Goal: Task Accomplishment & Management: Use online tool/utility

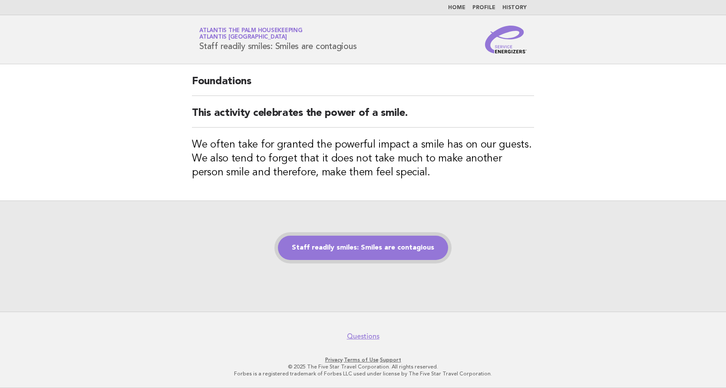
click at [376, 247] on link "Staff readily smiles: Smiles are contagious" at bounding box center [363, 248] width 170 height 24
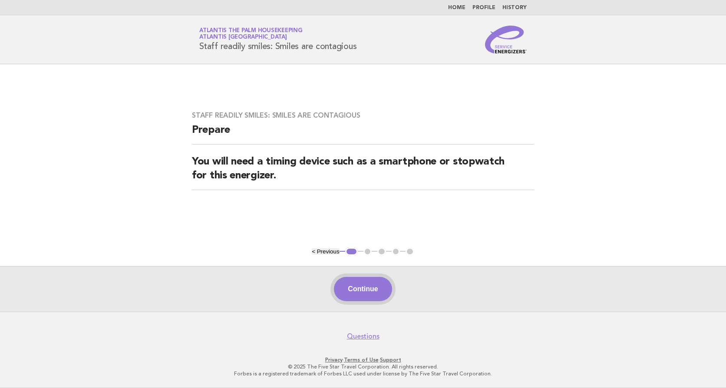
click at [350, 289] on button "Continue" at bounding box center [363, 289] width 58 height 24
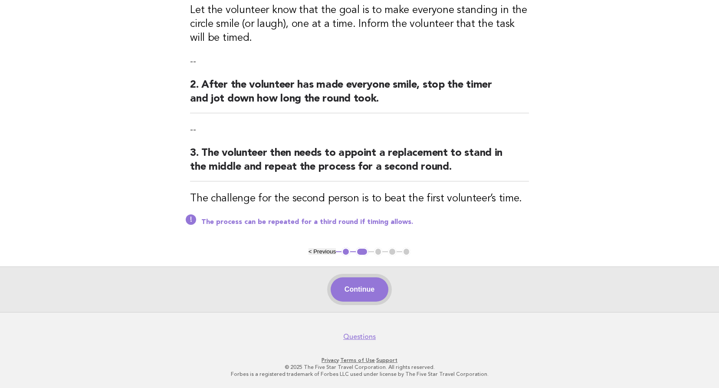
click at [364, 284] on button "Continue" at bounding box center [360, 289] width 58 height 24
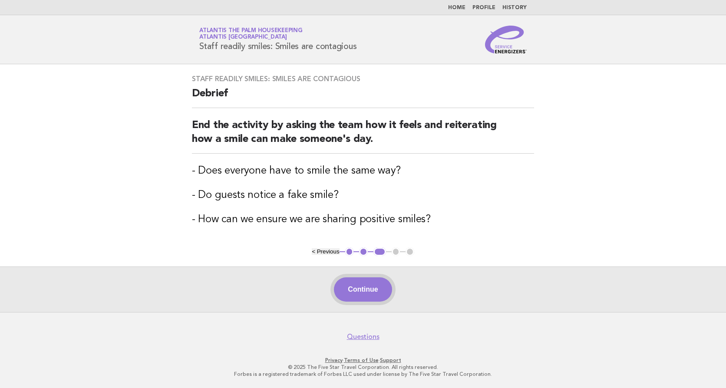
click at [356, 286] on button "Continue" at bounding box center [363, 289] width 58 height 24
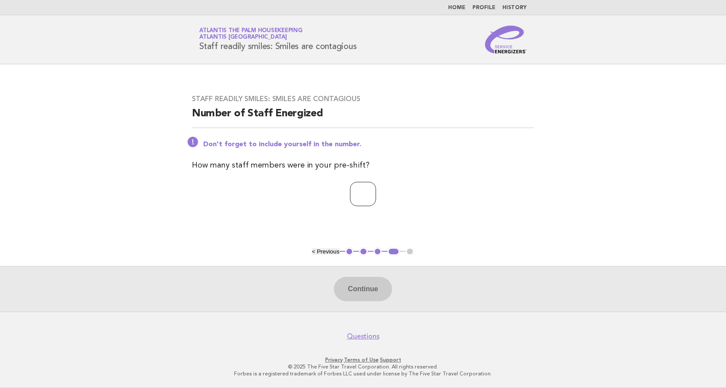
click at [355, 191] on input "number" at bounding box center [363, 194] width 26 height 24
type input "**"
click at [377, 285] on button "Continue" at bounding box center [363, 289] width 58 height 24
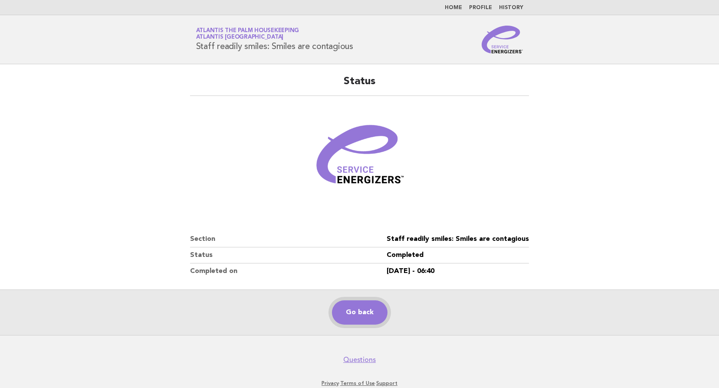
click at [356, 308] on link "Go back" at bounding box center [360, 312] width 56 height 24
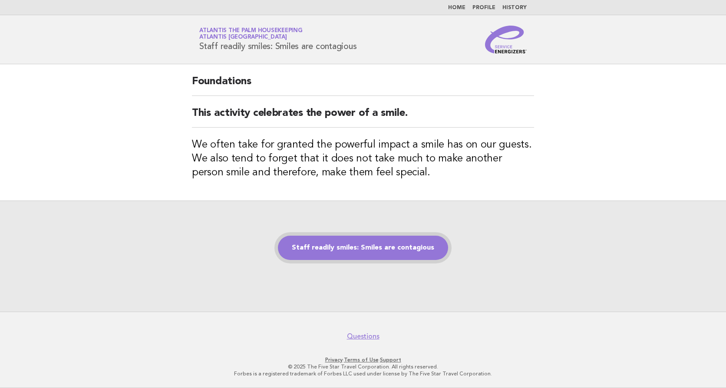
click at [346, 247] on link "Staff readily smiles: Smiles are contagious" at bounding box center [363, 248] width 170 height 24
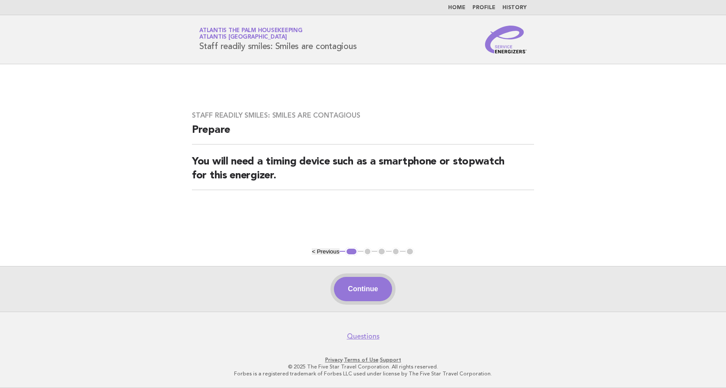
click at [356, 281] on button "Continue" at bounding box center [363, 289] width 58 height 24
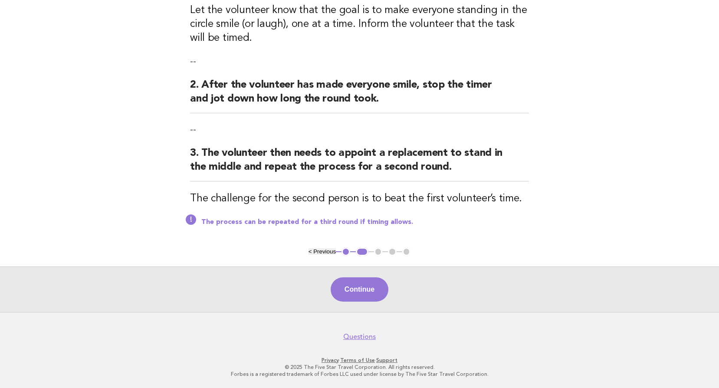
click at [351, 289] on button "Continue" at bounding box center [360, 289] width 58 height 24
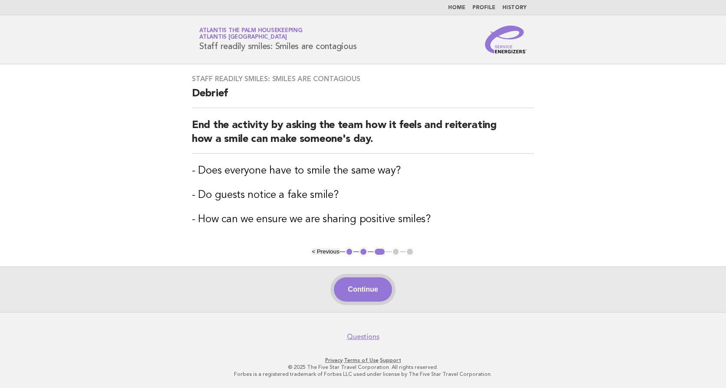
click at [357, 284] on button "Continue" at bounding box center [363, 289] width 58 height 24
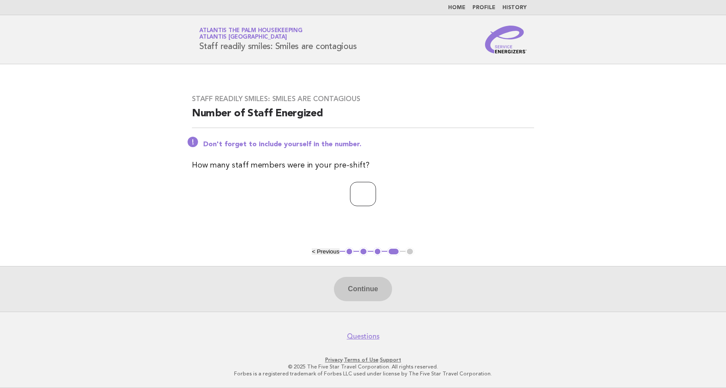
click at [350, 191] on input "number" at bounding box center [363, 194] width 26 height 24
type input "**"
click at [350, 297] on button "Continue" at bounding box center [363, 289] width 58 height 24
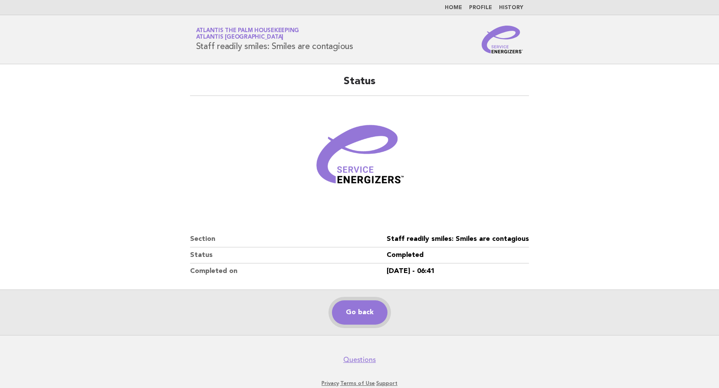
click at [355, 313] on link "Go back" at bounding box center [360, 312] width 56 height 24
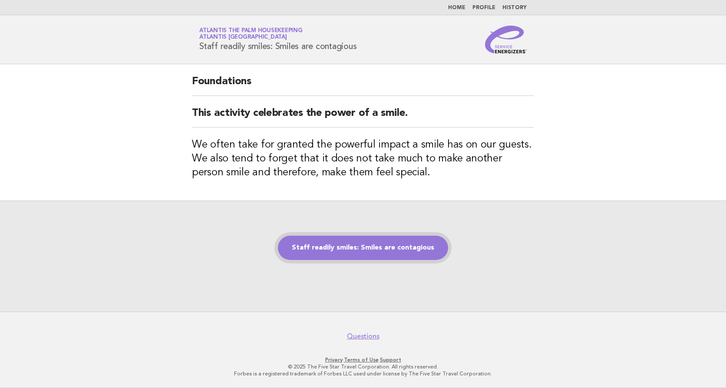
click at [345, 254] on link "Staff readily smiles: Smiles are contagious" at bounding box center [363, 248] width 170 height 24
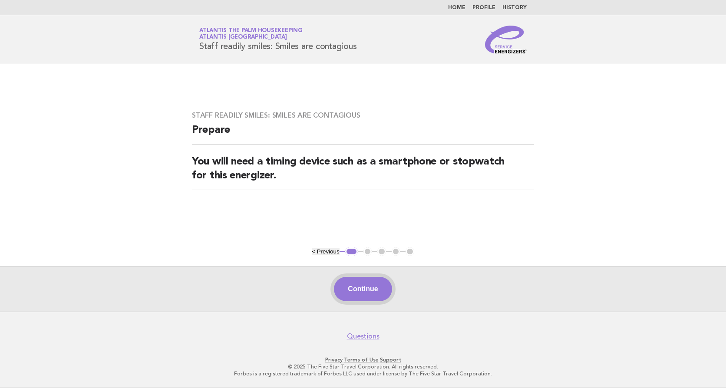
click at [368, 290] on button "Continue" at bounding box center [363, 289] width 58 height 24
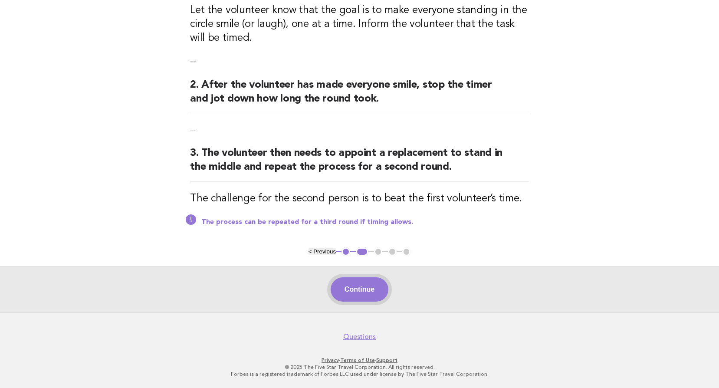
click at [355, 297] on button "Continue" at bounding box center [360, 289] width 58 height 24
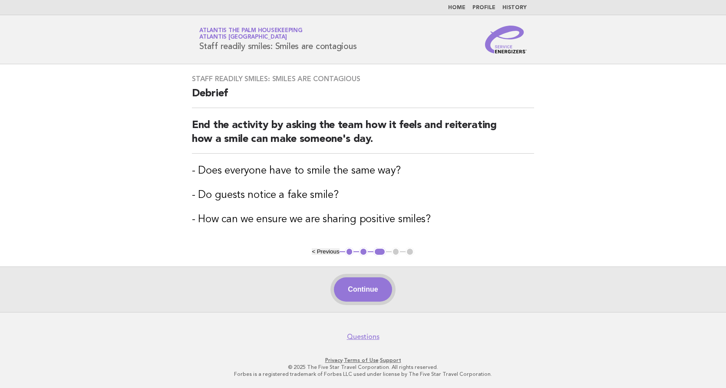
click at [358, 287] on button "Continue" at bounding box center [363, 289] width 58 height 24
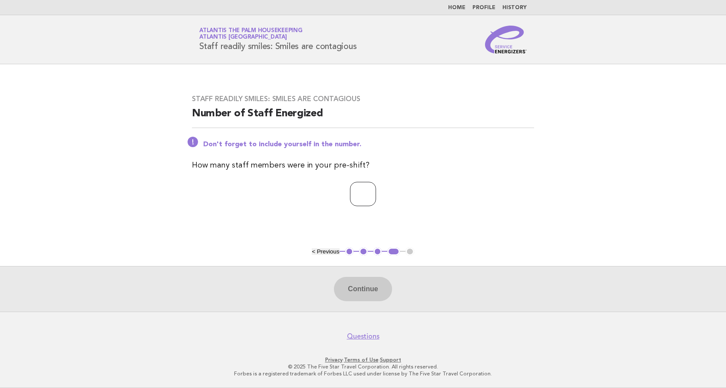
click at [350, 193] on input "number" at bounding box center [363, 194] width 26 height 24
type input "**"
click at [361, 286] on button "Continue" at bounding box center [363, 289] width 58 height 24
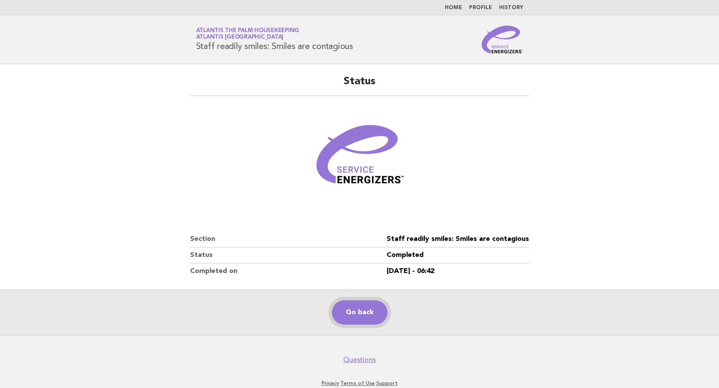
click at [368, 314] on link "Go back" at bounding box center [360, 312] width 56 height 24
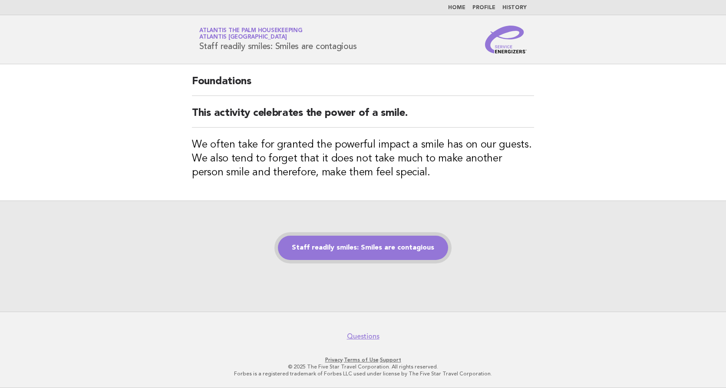
click at [359, 247] on link "Staff readily smiles: Smiles are contagious" at bounding box center [363, 248] width 170 height 24
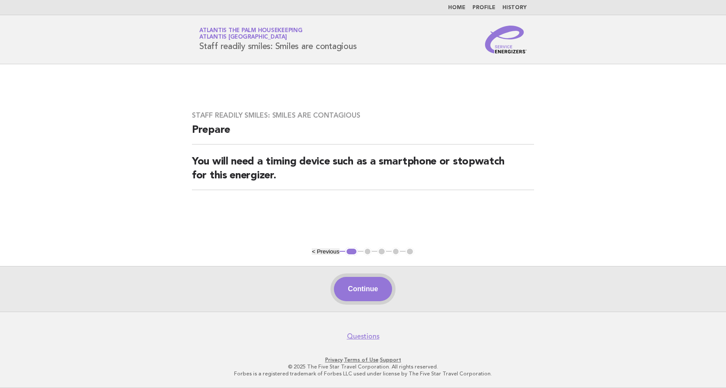
click at [368, 286] on button "Continue" at bounding box center [363, 289] width 58 height 24
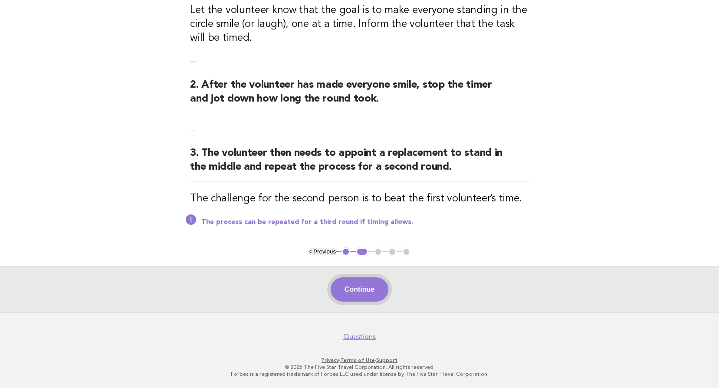
click at [360, 295] on button "Continue" at bounding box center [360, 289] width 58 height 24
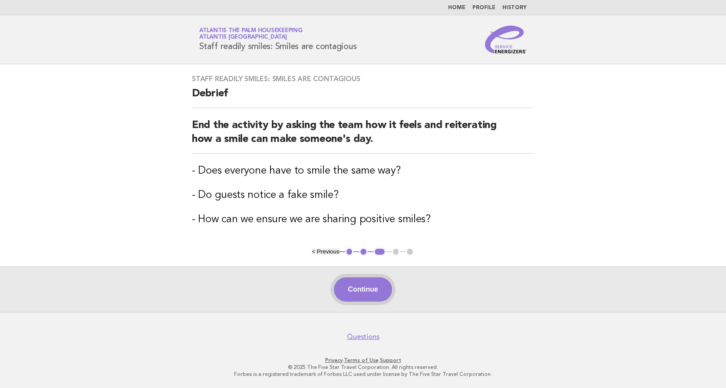
click at [354, 300] on button "Continue" at bounding box center [363, 289] width 58 height 24
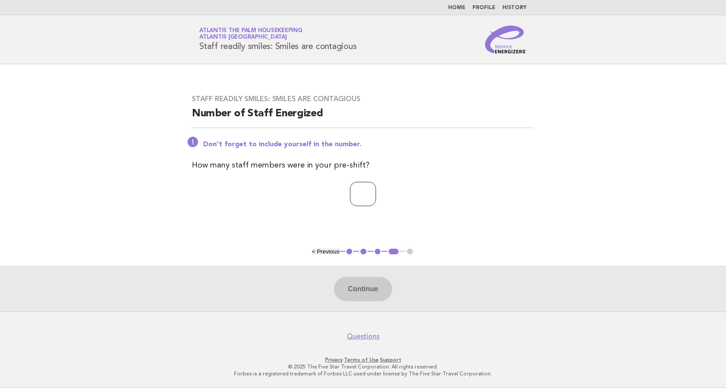
click at [353, 196] on input "number" at bounding box center [363, 194] width 26 height 24
type input "**"
click at [362, 286] on button "Continue" at bounding box center [363, 289] width 58 height 24
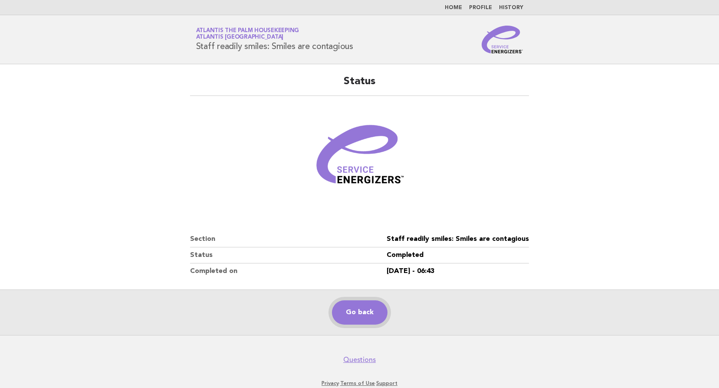
click at [357, 313] on link "Go back" at bounding box center [360, 312] width 56 height 24
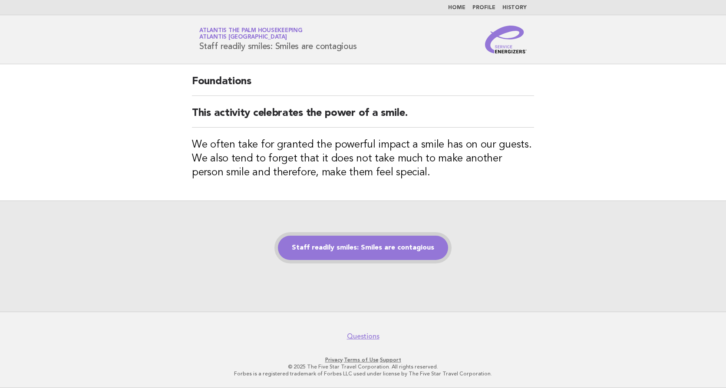
click at [359, 249] on link "Staff readily smiles: Smiles are contagious" at bounding box center [363, 248] width 170 height 24
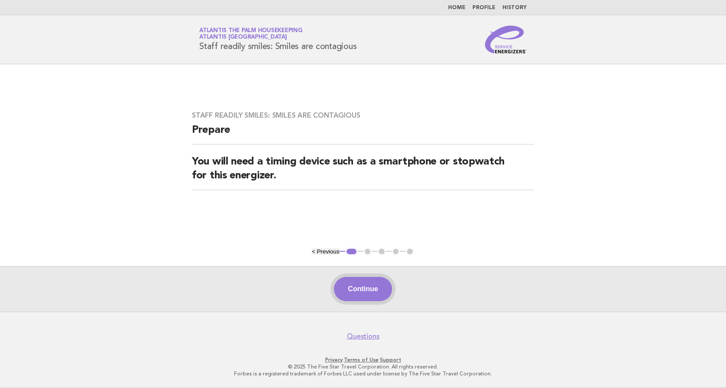
click at [362, 287] on button "Continue" at bounding box center [363, 289] width 58 height 24
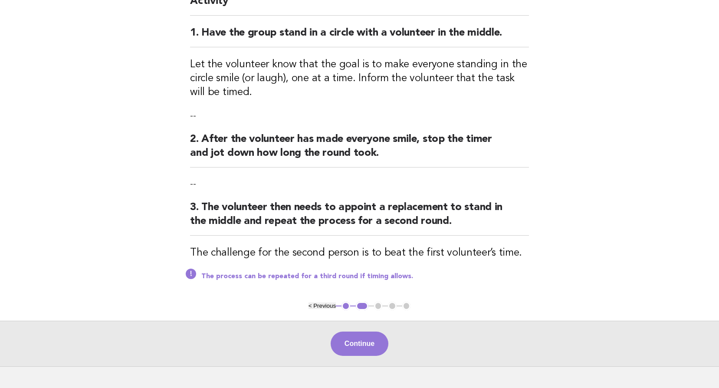
scroll to position [147, 0]
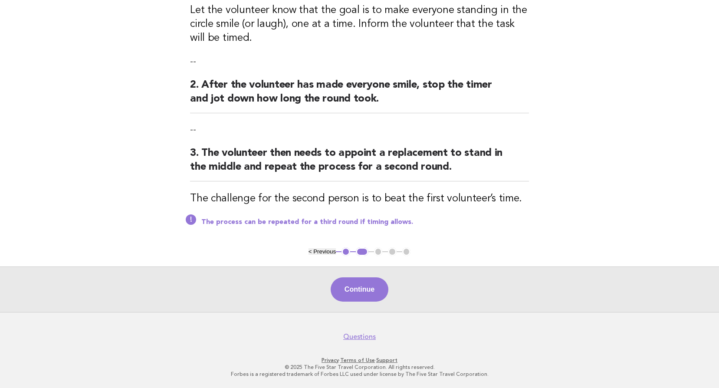
click at [354, 286] on button "Continue" at bounding box center [360, 289] width 58 height 24
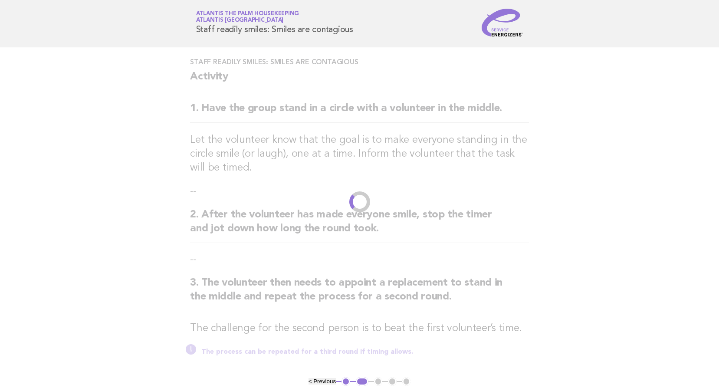
scroll to position [0, 0]
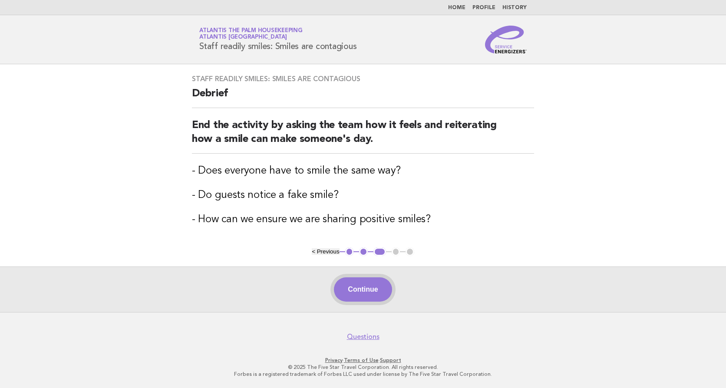
click at [358, 290] on button "Continue" at bounding box center [363, 289] width 58 height 24
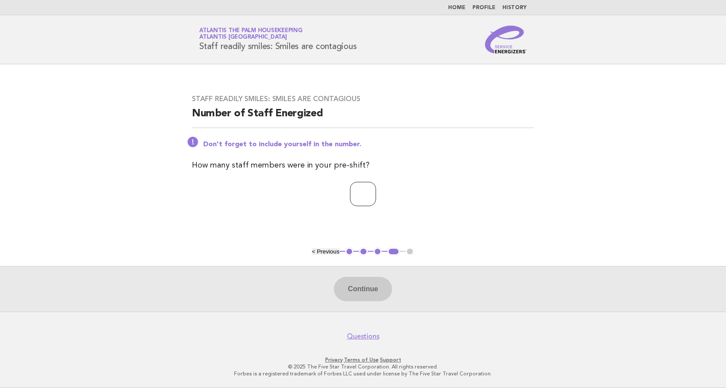
click at [350, 188] on input "number" at bounding box center [363, 194] width 26 height 24
type input "**"
click at [353, 295] on button "Continue" at bounding box center [363, 289] width 58 height 24
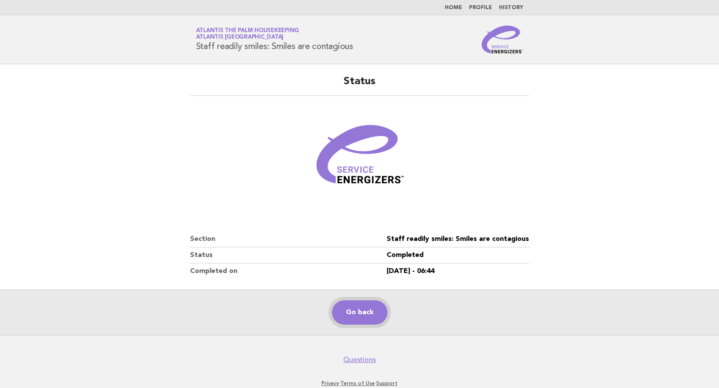
click at [346, 316] on link "Go back" at bounding box center [360, 312] width 56 height 24
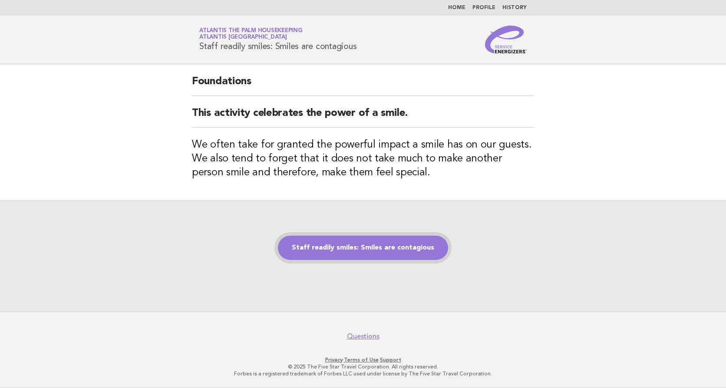
click at [359, 248] on link "Staff readily smiles: Smiles are contagious" at bounding box center [363, 248] width 170 height 24
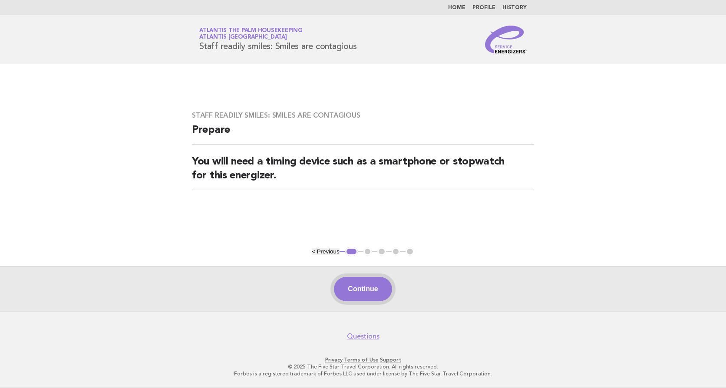
click at [365, 293] on button "Continue" at bounding box center [363, 289] width 58 height 24
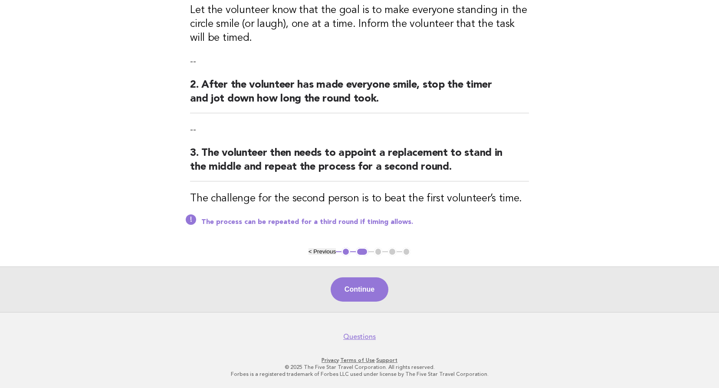
click at [362, 290] on button "Continue" at bounding box center [360, 289] width 58 height 24
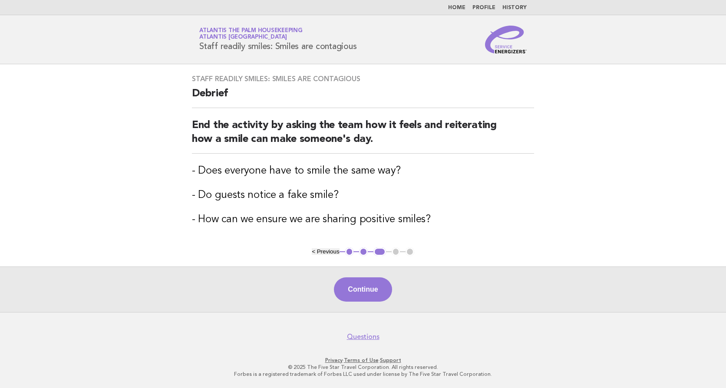
click at [359, 287] on button "Continue" at bounding box center [363, 289] width 58 height 24
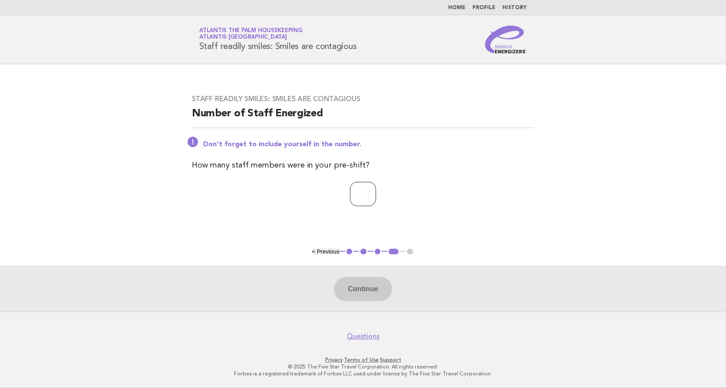
click at [350, 196] on input "number" at bounding box center [363, 194] width 26 height 24
type input "**"
click at [374, 294] on button "Continue" at bounding box center [363, 289] width 58 height 24
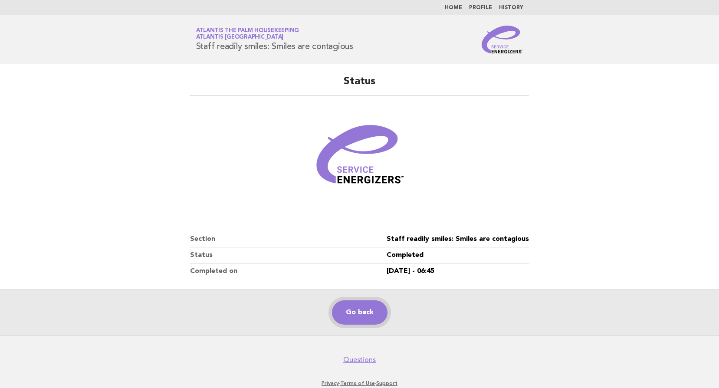
click at [365, 310] on link "Go back" at bounding box center [360, 312] width 56 height 24
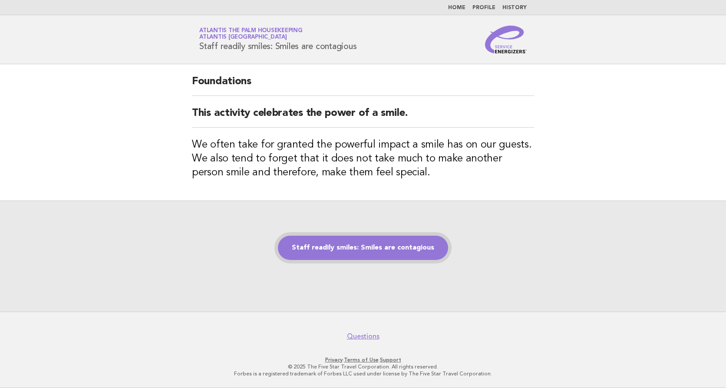
click at [366, 250] on link "Staff readily smiles: Smiles are contagious" at bounding box center [363, 248] width 170 height 24
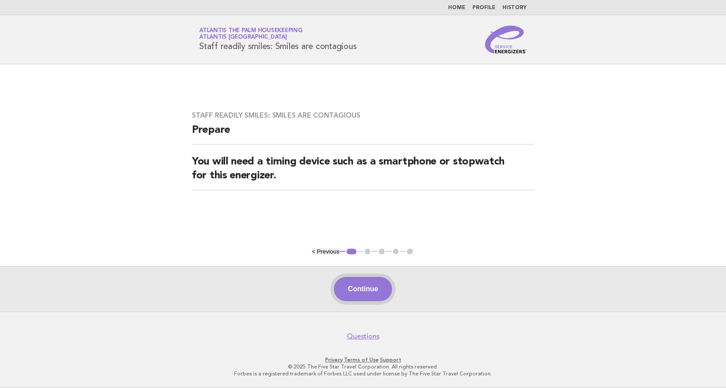
click at [365, 284] on button "Continue" at bounding box center [363, 289] width 58 height 24
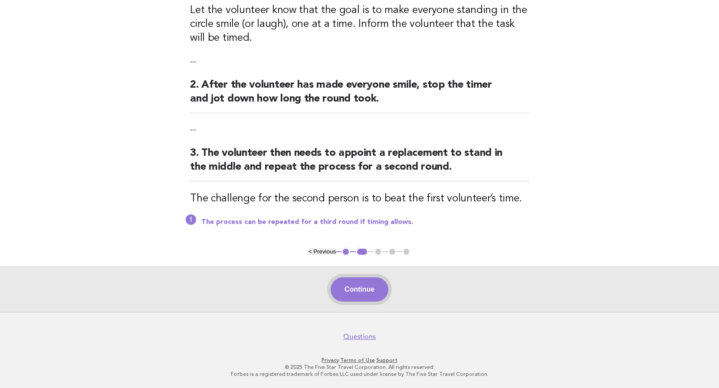
click at [364, 292] on button "Continue" at bounding box center [360, 289] width 58 height 24
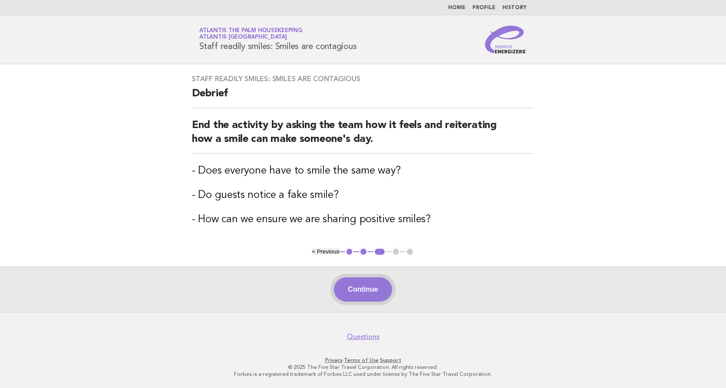
click at [360, 283] on button "Continue" at bounding box center [363, 289] width 58 height 24
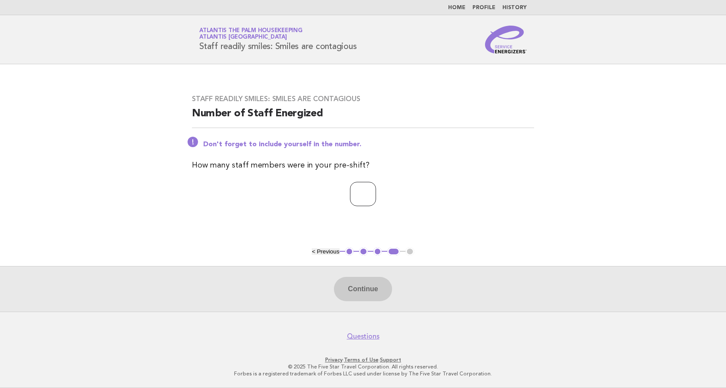
click at [369, 195] on input "number" at bounding box center [363, 194] width 26 height 24
type input "**"
click at [372, 289] on button "Continue" at bounding box center [363, 289] width 58 height 24
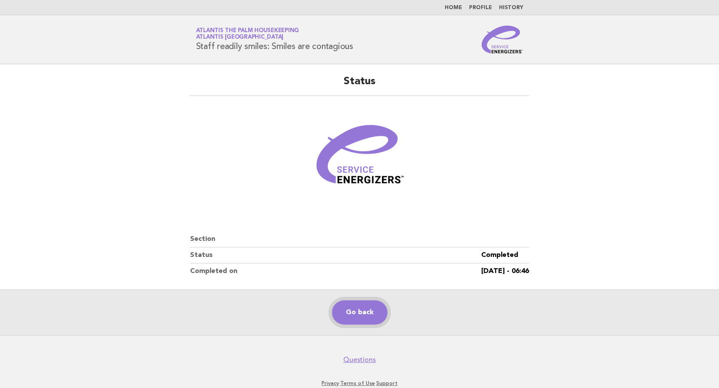
click at [356, 317] on link "Go back" at bounding box center [360, 312] width 56 height 24
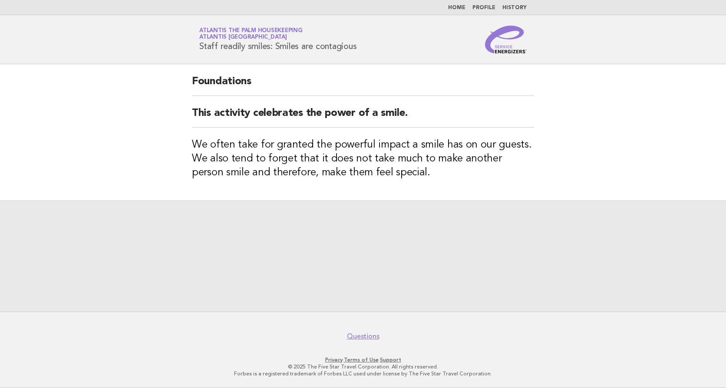
click at [353, 274] on div at bounding box center [363, 256] width 726 height 111
click at [354, 296] on div at bounding box center [363, 256] width 726 height 111
click at [359, 280] on div at bounding box center [363, 256] width 726 height 111
drag, startPoint x: 356, startPoint y: 252, endPoint x: 356, endPoint y: 225, distance: 26.9
click at [356, 247] on div at bounding box center [363, 256] width 726 height 111
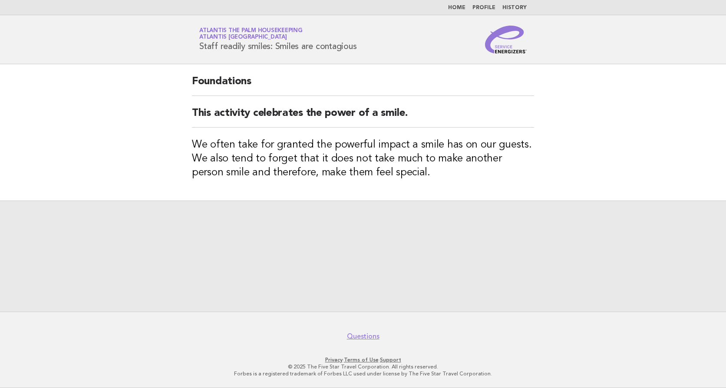
click at [356, 220] on div at bounding box center [363, 256] width 726 height 111
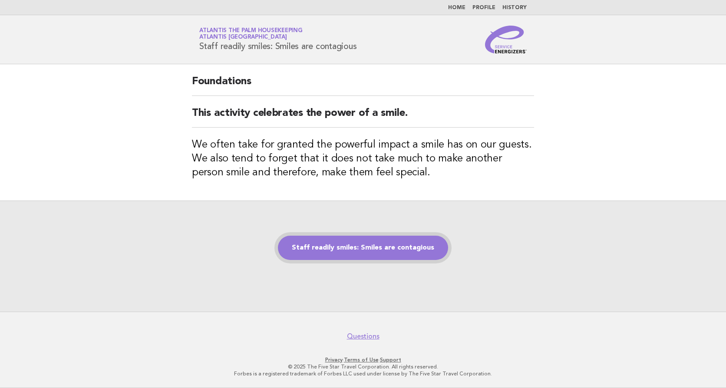
click at [350, 249] on link "Staff readily smiles: Smiles are contagious" at bounding box center [363, 248] width 170 height 24
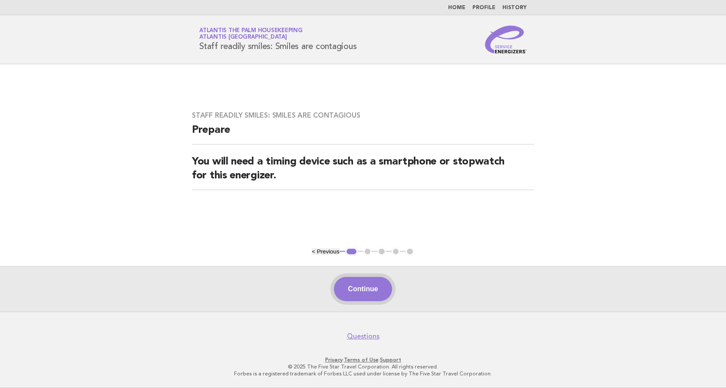
click at [352, 290] on button "Continue" at bounding box center [363, 289] width 58 height 24
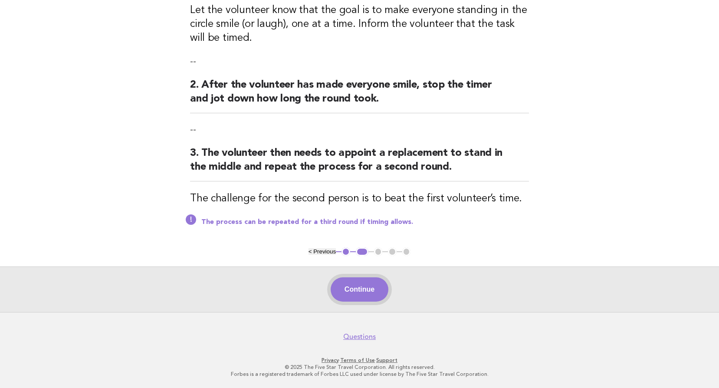
click at [348, 288] on button "Continue" at bounding box center [360, 289] width 58 height 24
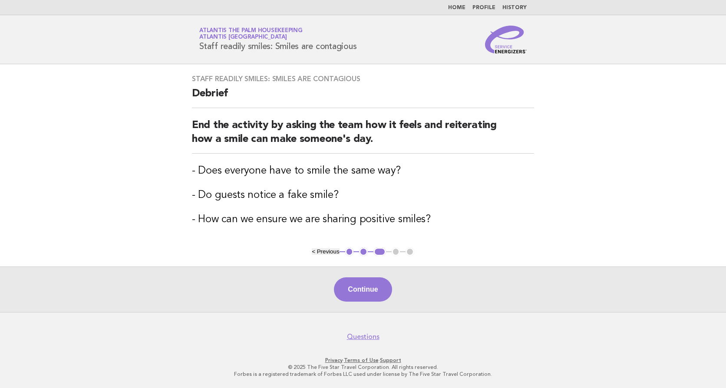
click at [364, 295] on button "Continue" at bounding box center [363, 289] width 58 height 24
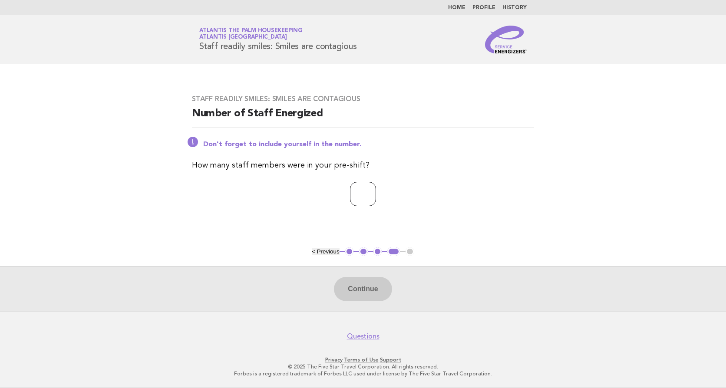
click at [350, 198] on input "number" at bounding box center [363, 194] width 26 height 24
type input "**"
click at [363, 290] on button "Continue" at bounding box center [363, 289] width 58 height 24
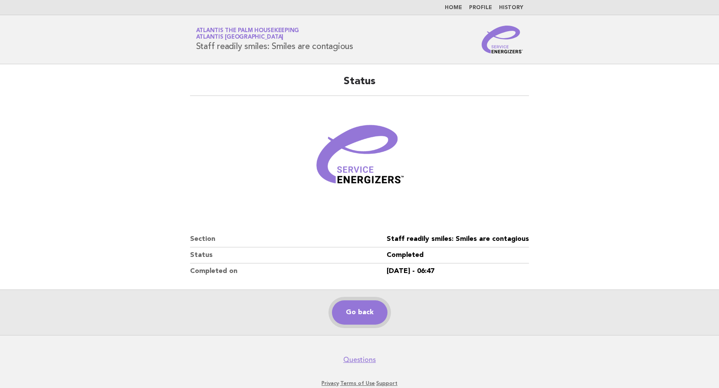
click at [357, 309] on link "Go back" at bounding box center [360, 312] width 56 height 24
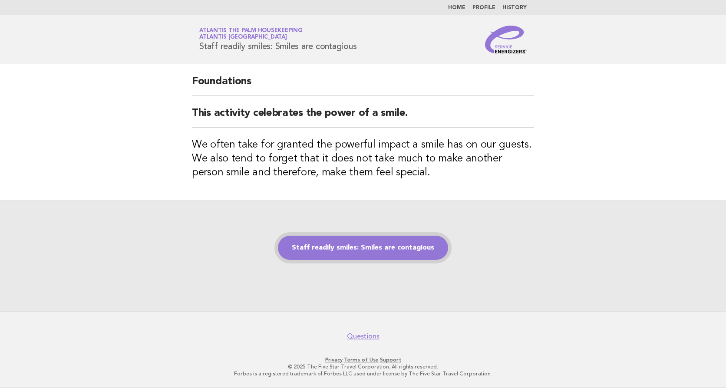
click at [358, 249] on link "Staff readily smiles: Smiles are contagious" at bounding box center [363, 248] width 170 height 24
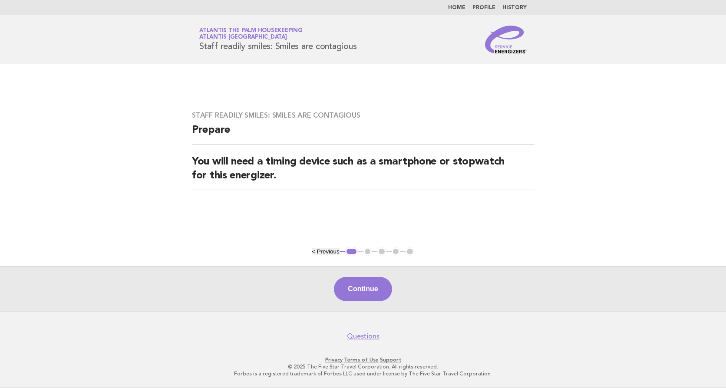
click at [381, 303] on div "Continue" at bounding box center [363, 289] width 726 height 46
click at [363, 298] on button "Continue" at bounding box center [363, 289] width 58 height 24
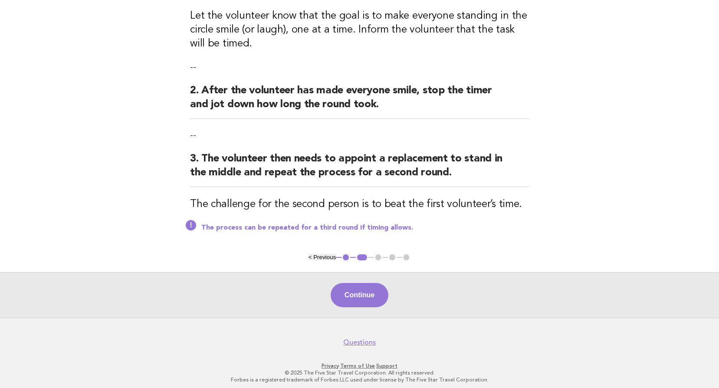
scroll to position [147, 0]
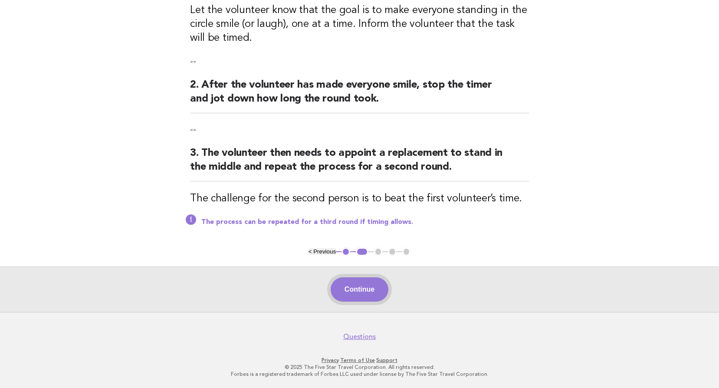
click at [361, 288] on button "Continue" at bounding box center [360, 289] width 58 height 24
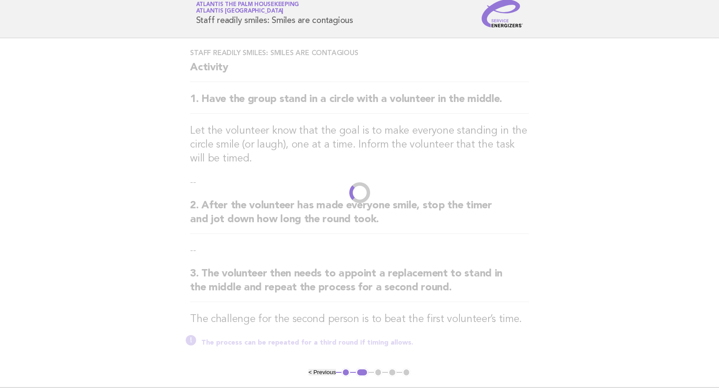
scroll to position [0, 0]
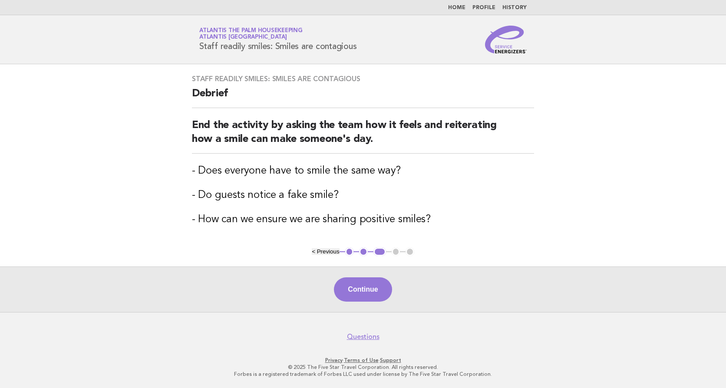
click at [361, 288] on button "Continue" at bounding box center [363, 289] width 58 height 24
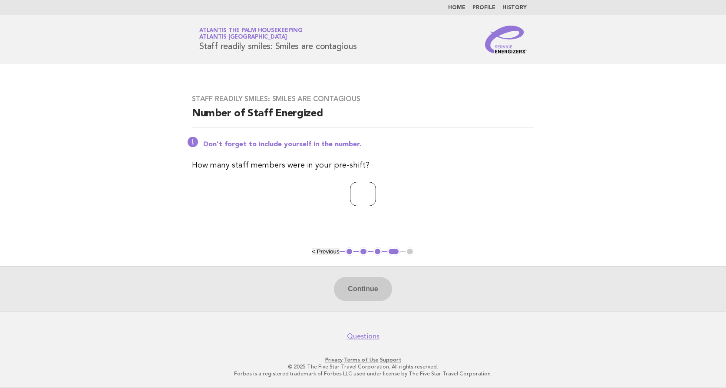
click at [350, 197] on input "number" at bounding box center [363, 194] width 26 height 24
type input "**"
click at [350, 292] on button "Continue" at bounding box center [363, 289] width 58 height 24
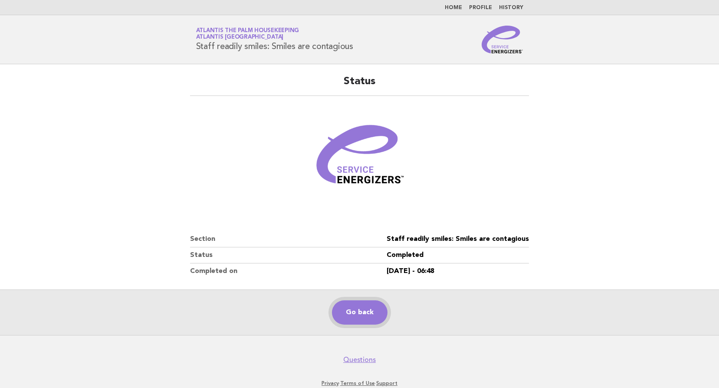
click at [352, 316] on link "Go back" at bounding box center [360, 312] width 56 height 24
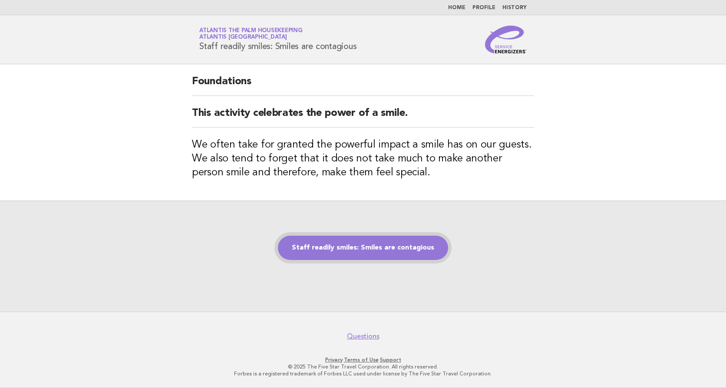
click at [369, 245] on link "Staff readily smiles: Smiles are contagious" at bounding box center [363, 248] width 170 height 24
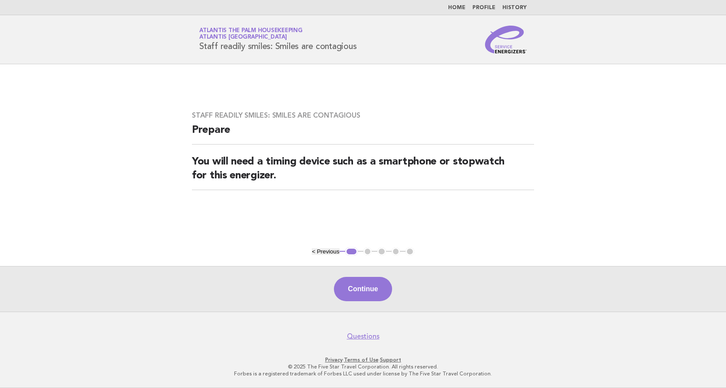
click at [369, 302] on div "Continue" at bounding box center [363, 289] width 726 height 46
click at [370, 288] on button "Continue" at bounding box center [363, 289] width 58 height 24
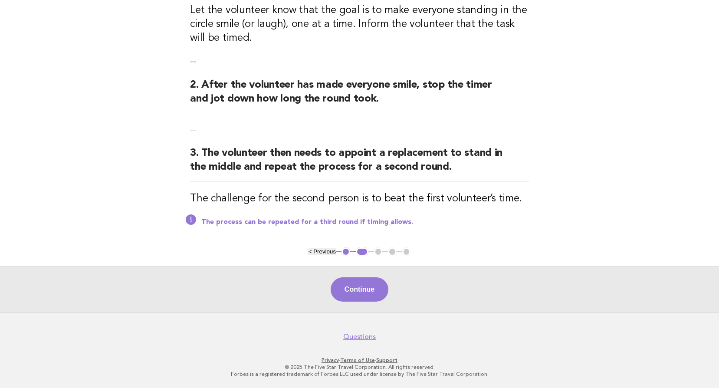
click at [370, 288] on button "Continue" at bounding box center [360, 289] width 58 height 24
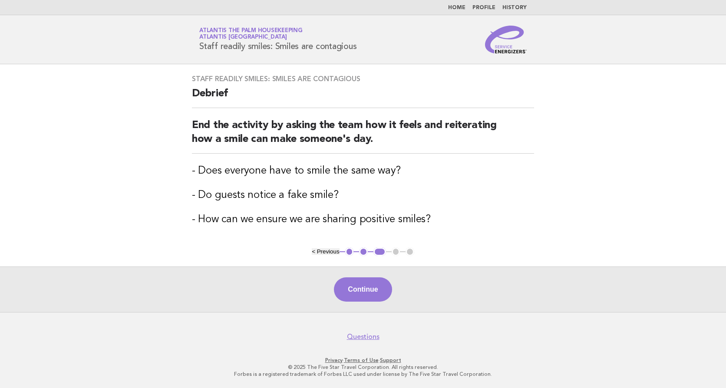
click at [370, 288] on button "Continue" at bounding box center [363, 289] width 58 height 24
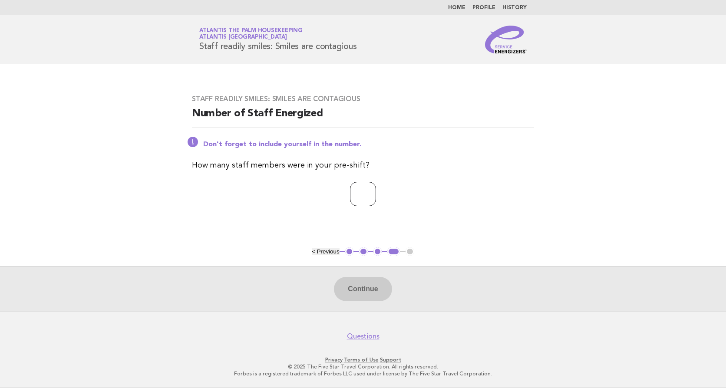
click at [364, 193] on input "number" at bounding box center [363, 194] width 26 height 24
type input "**"
click at [368, 298] on button "Continue" at bounding box center [363, 289] width 58 height 24
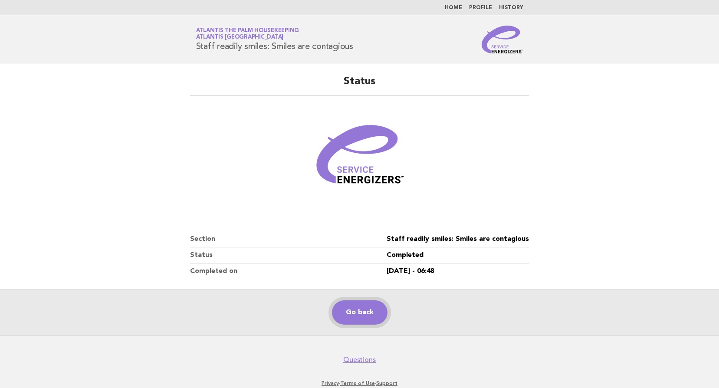
click at [365, 306] on link "Go back" at bounding box center [360, 312] width 56 height 24
